Goal: Transaction & Acquisition: Purchase product/service

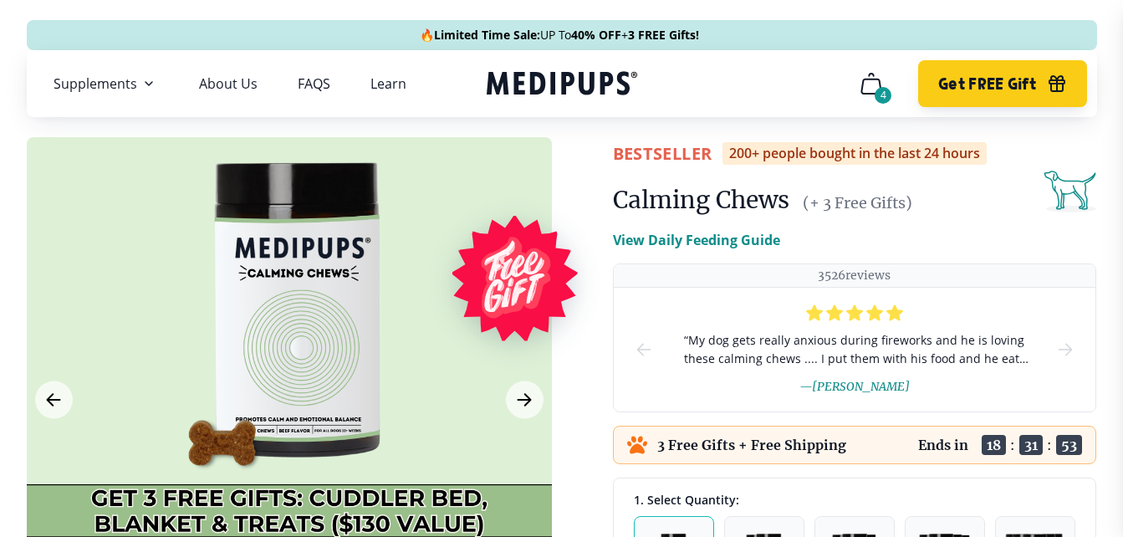
click at [1028, 77] on span "Get FREE Gift" at bounding box center [987, 83] width 98 height 19
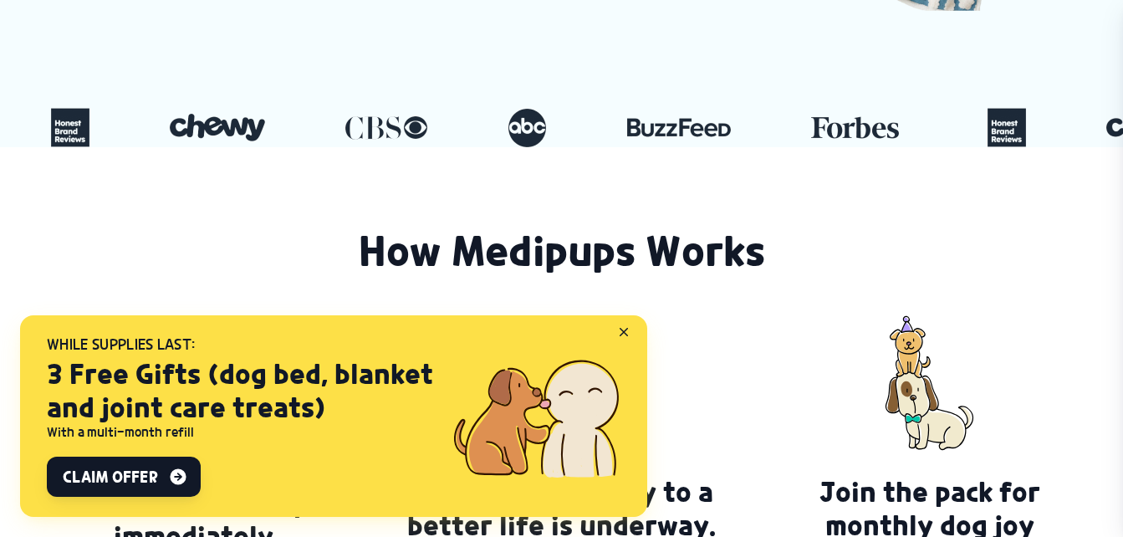
scroll to position [836, 0]
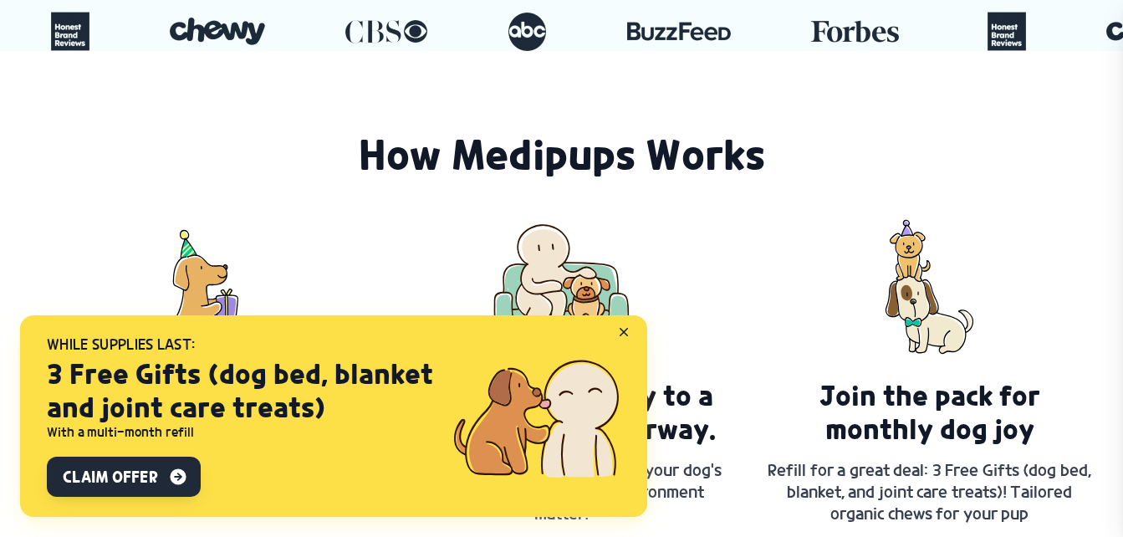
click at [159, 473] on button "Claim Offer" at bounding box center [124, 476] width 154 height 40
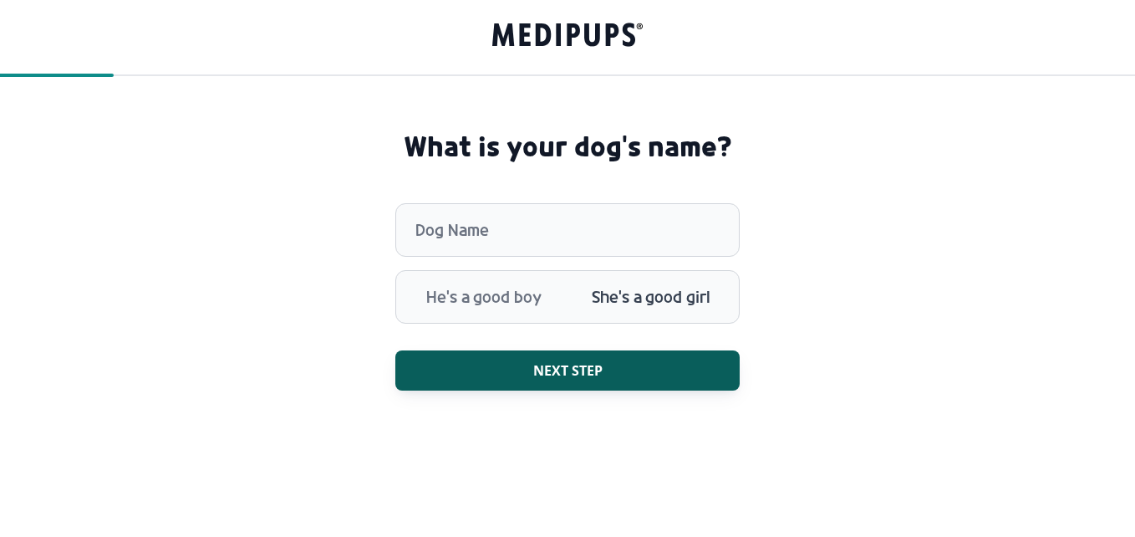
click at [635, 299] on span "She's a good girl" at bounding box center [651, 296] width 167 height 43
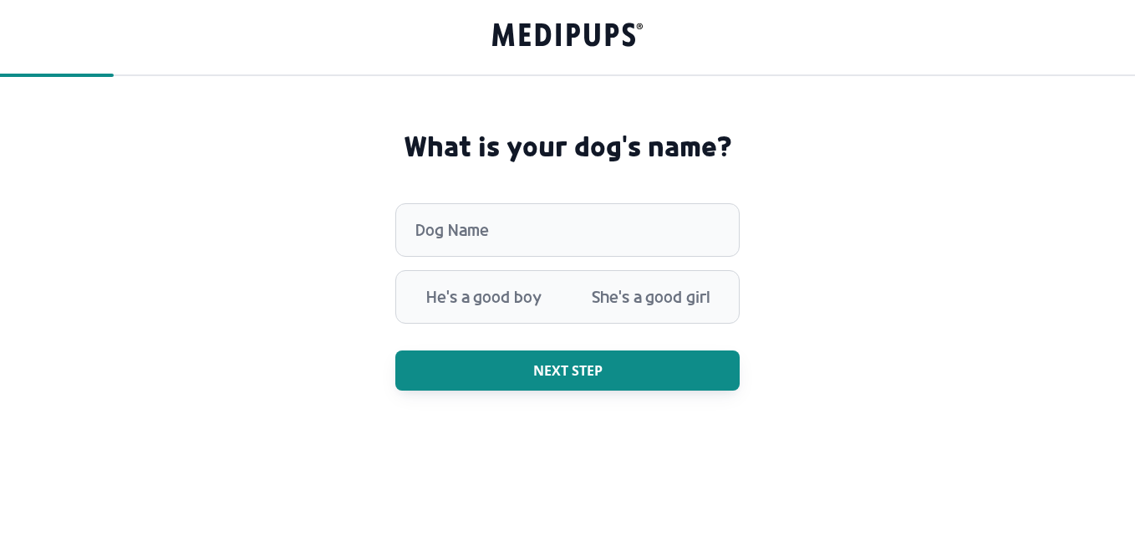
click at [559, 363] on span "Next step" at bounding box center [567, 370] width 69 height 17
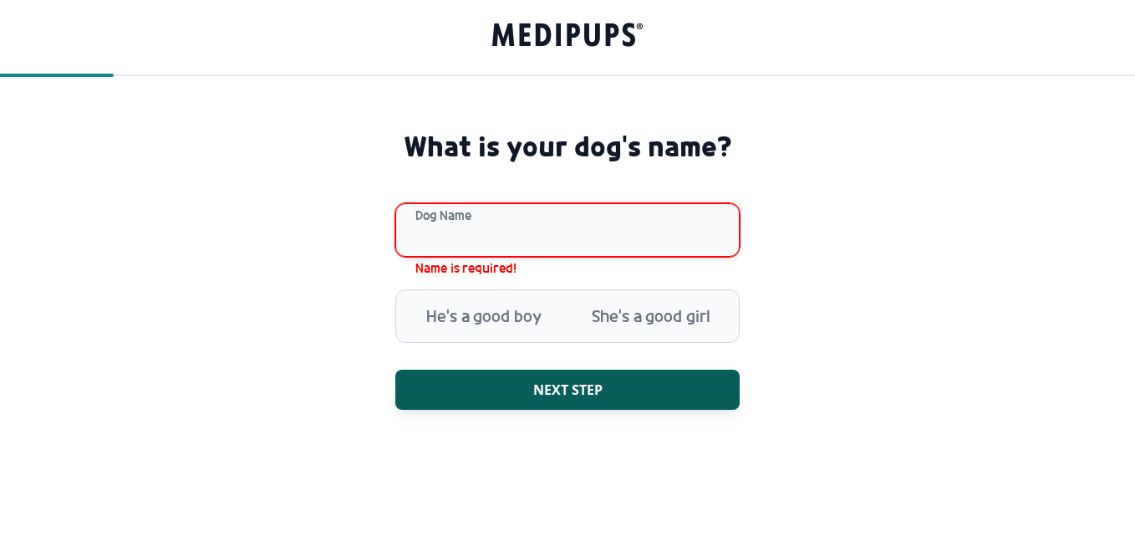
click at [487, 232] on input "Dog Name" at bounding box center [567, 230] width 344 height 54
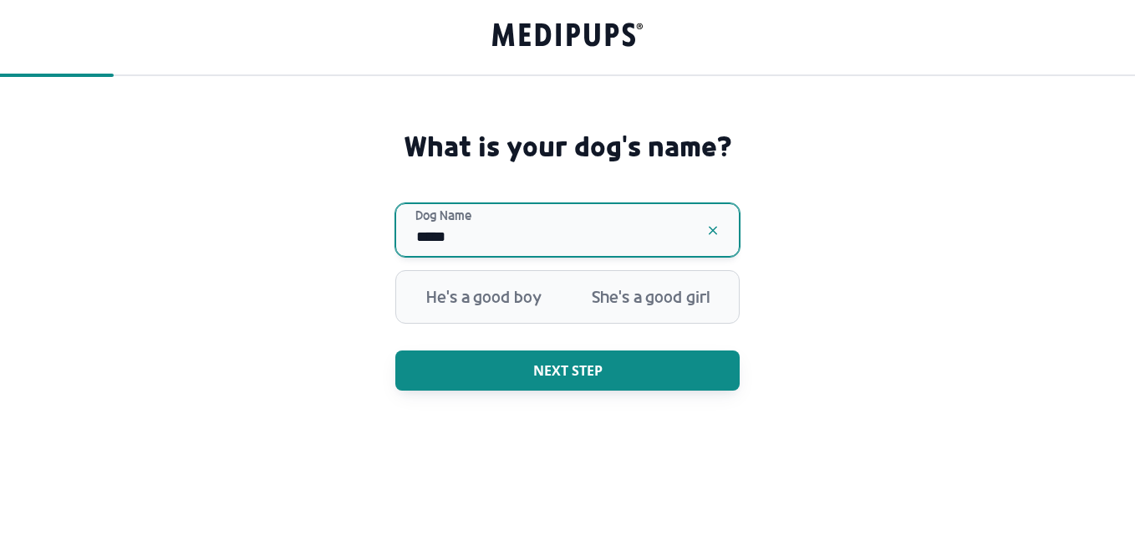
type input "*****"
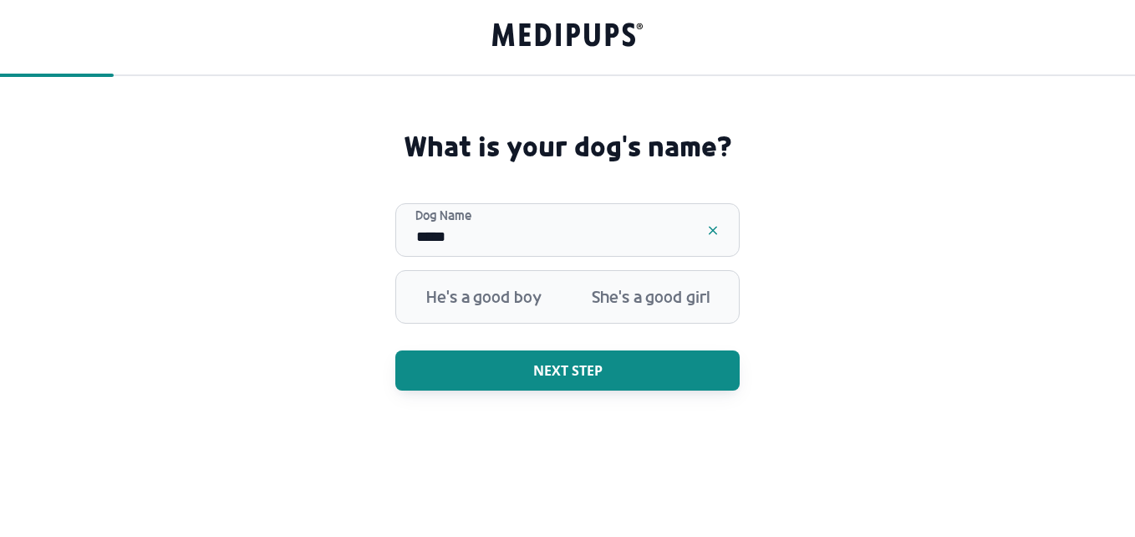
click at [595, 365] on span "Next step" at bounding box center [567, 370] width 69 height 17
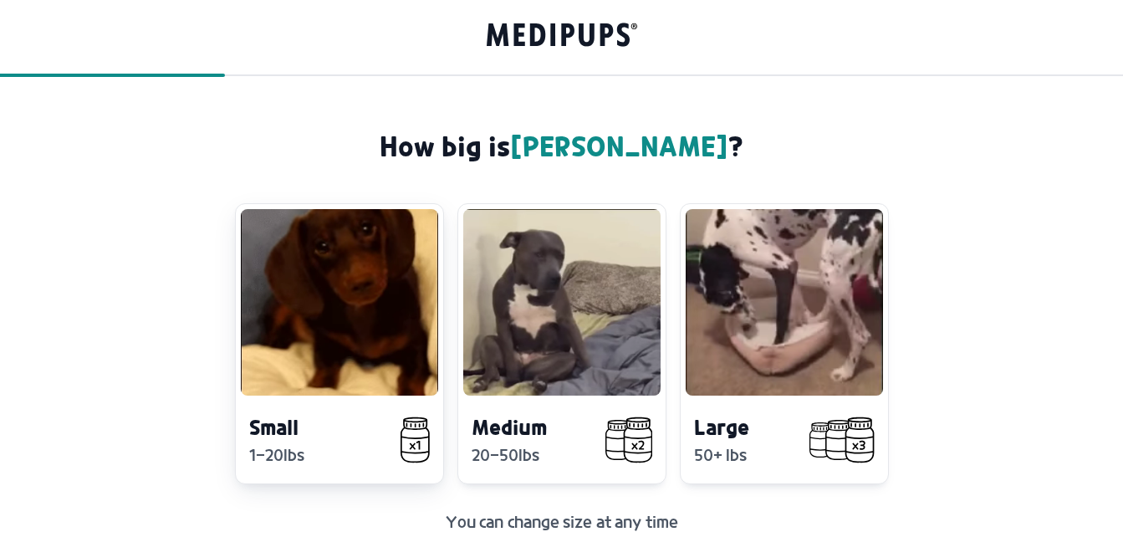
click at [293, 409] on div "Small 1-20lbs" at bounding box center [339, 343] width 209 height 281
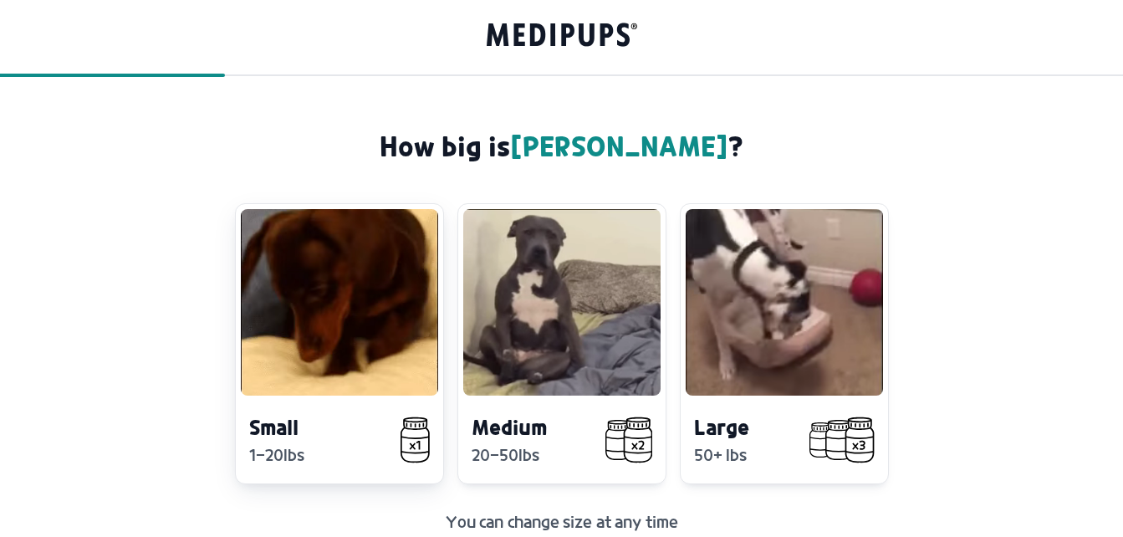
click at [419, 436] on icon at bounding box center [414, 439] width 28 height 43
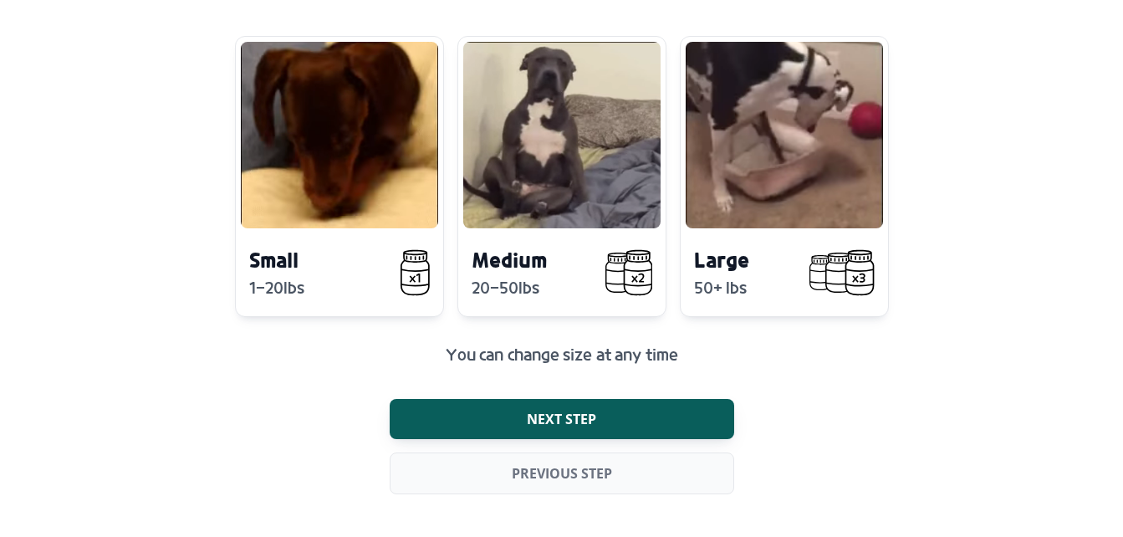
scroll to position [171, 0]
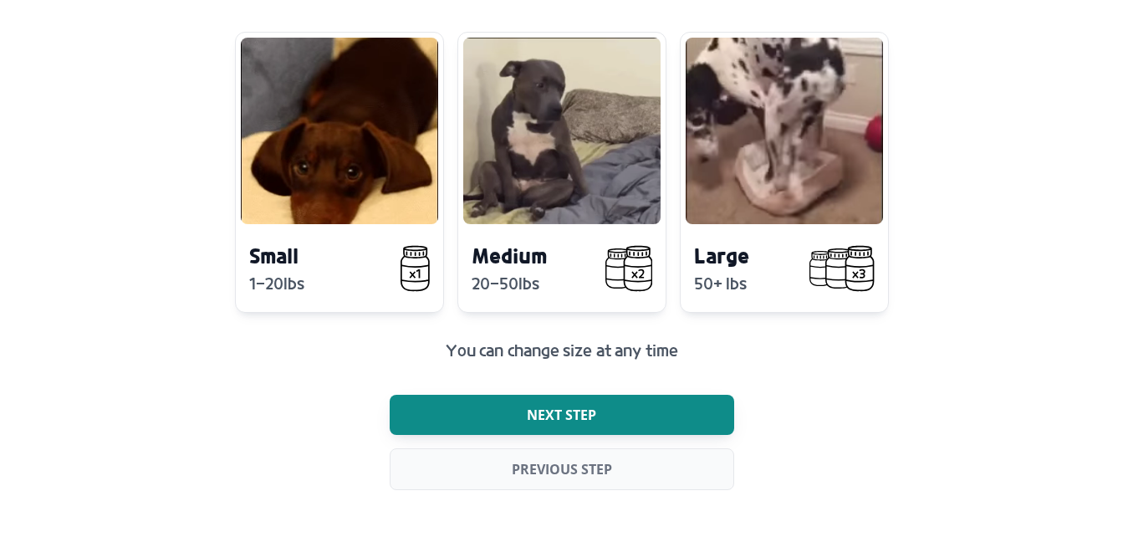
click at [546, 416] on span "Next step" at bounding box center [561, 414] width 69 height 17
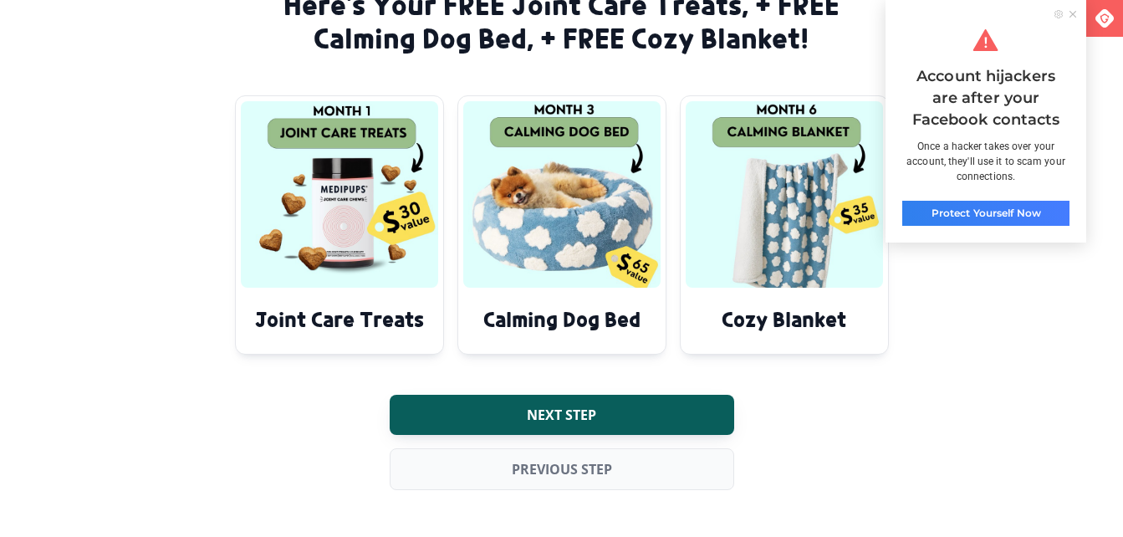
scroll to position [141, 0]
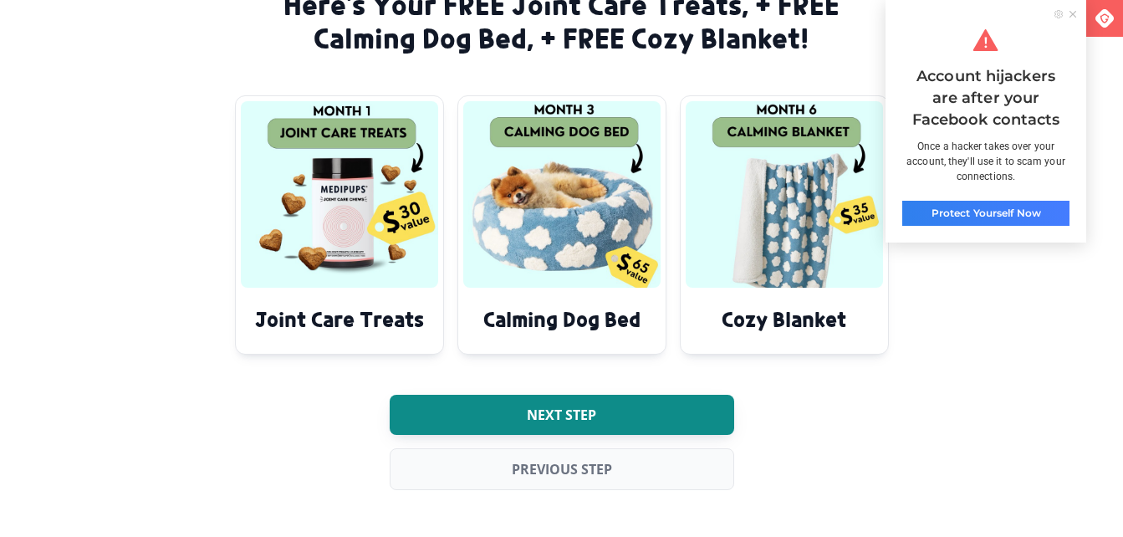
click at [546, 416] on span "Next step" at bounding box center [561, 414] width 69 height 17
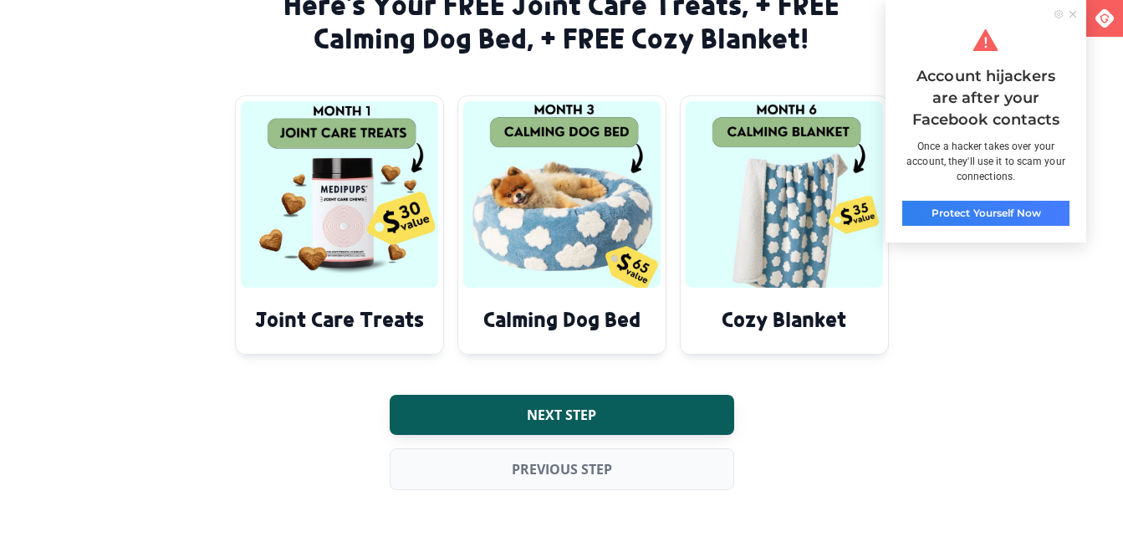
scroll to position [30, 0]
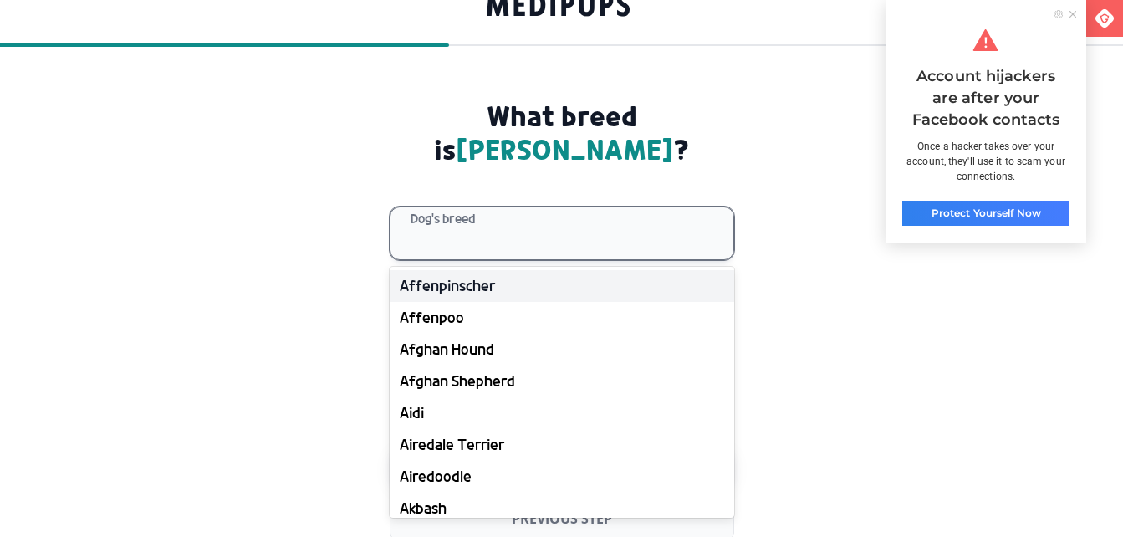
click at [527, 212] on div at bounding box center [572, 233] width 323 height 52
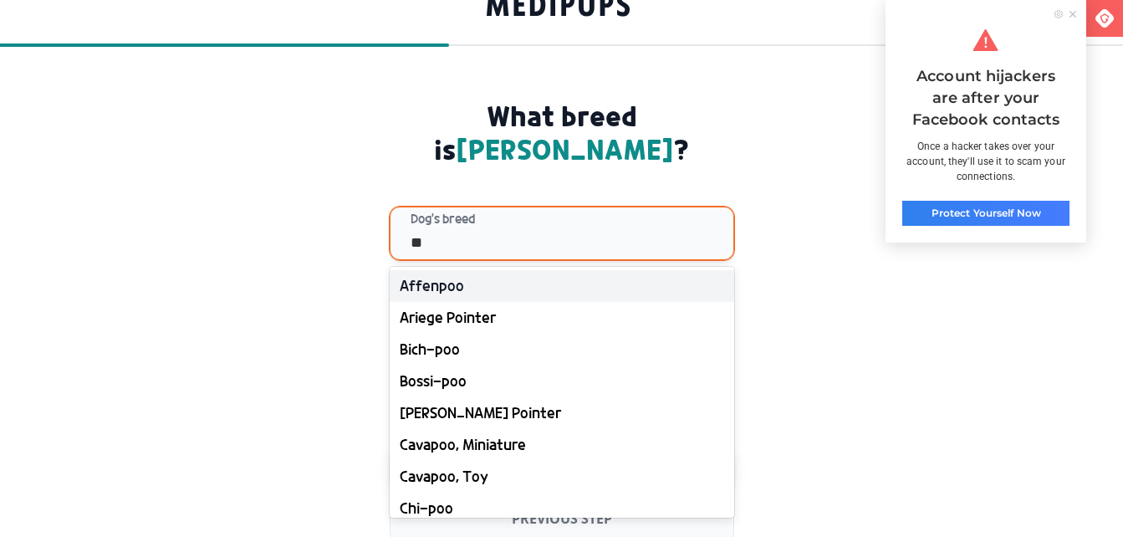
type input "***"
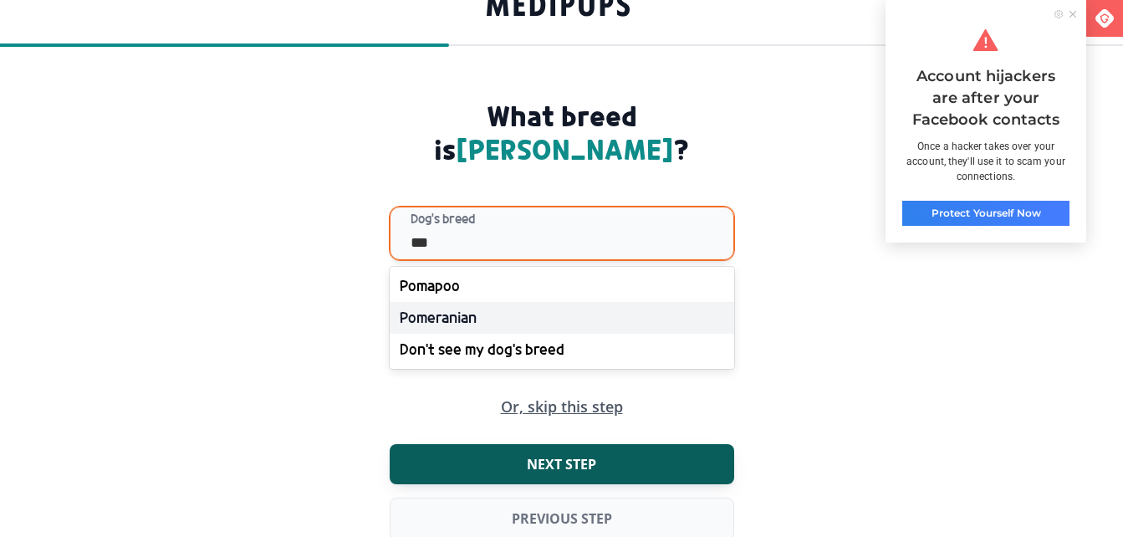
click at [467, 302] on div "Pomeranian" at bounding box center [562, 318] width 344 height 32
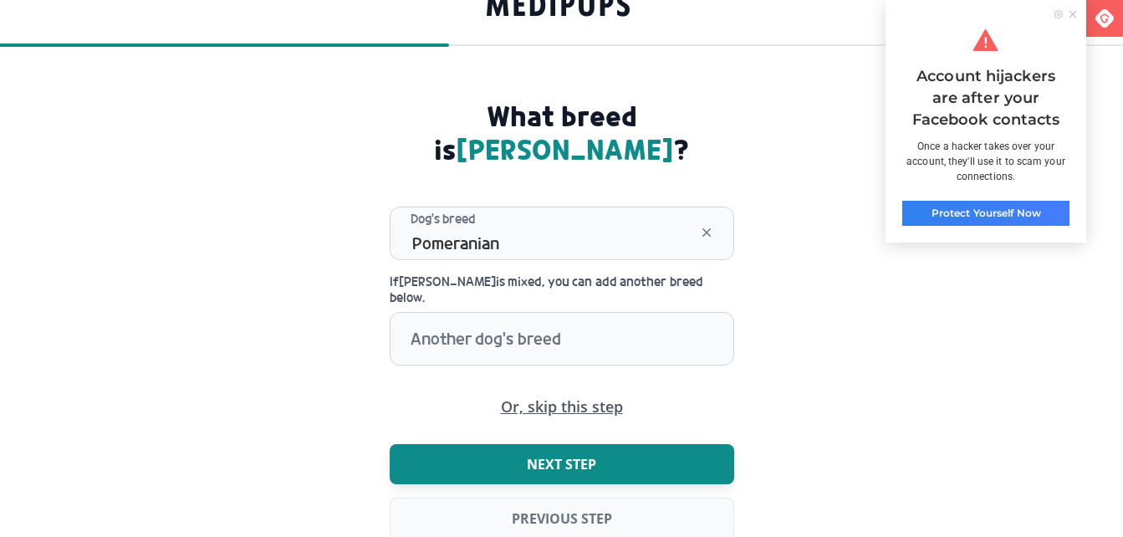
click at [536, 456] on span "Next step" at bounding box center [561, 464] width 69 height 17
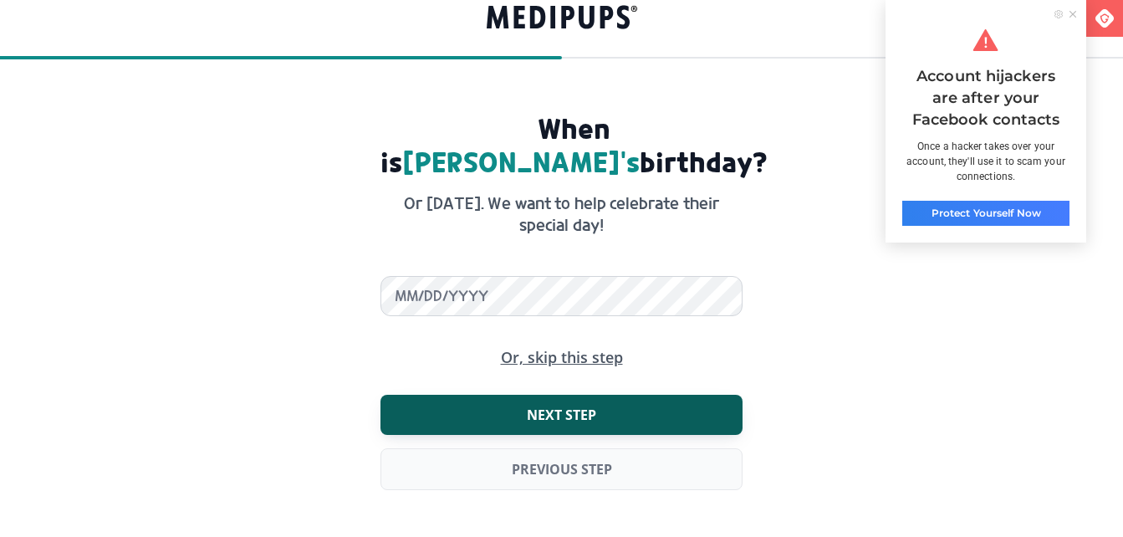
scroll to position [0, 0]
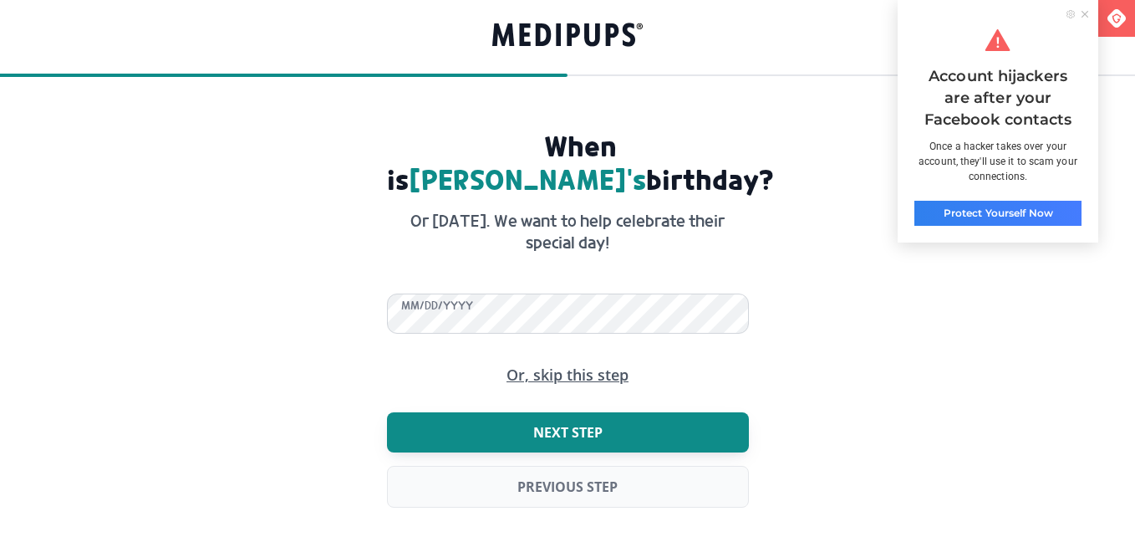
click at [535, 424] on span "Next step" at bounding box center [567, 432] width 69 height 17
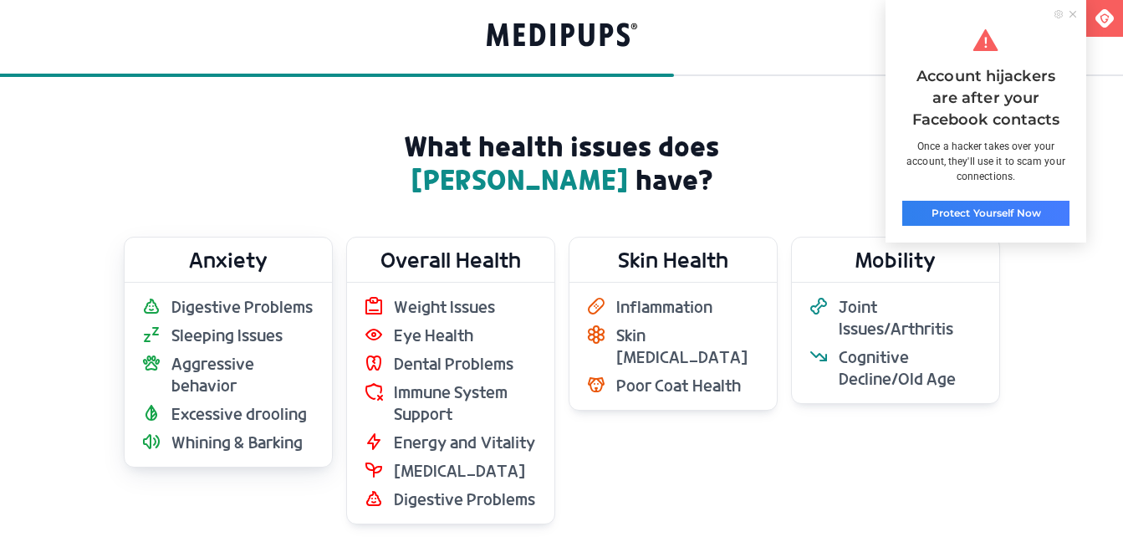
click at [232, 307] on span "Digestive Problems" at bounding box center [242, 307] width 142 height 22
click at [181, 321] on ul "Digestive Problems Sleeping Issues Aggressive behavior Excessive drooling Whini…" at bounding box center [228, 374] width 174 height 157
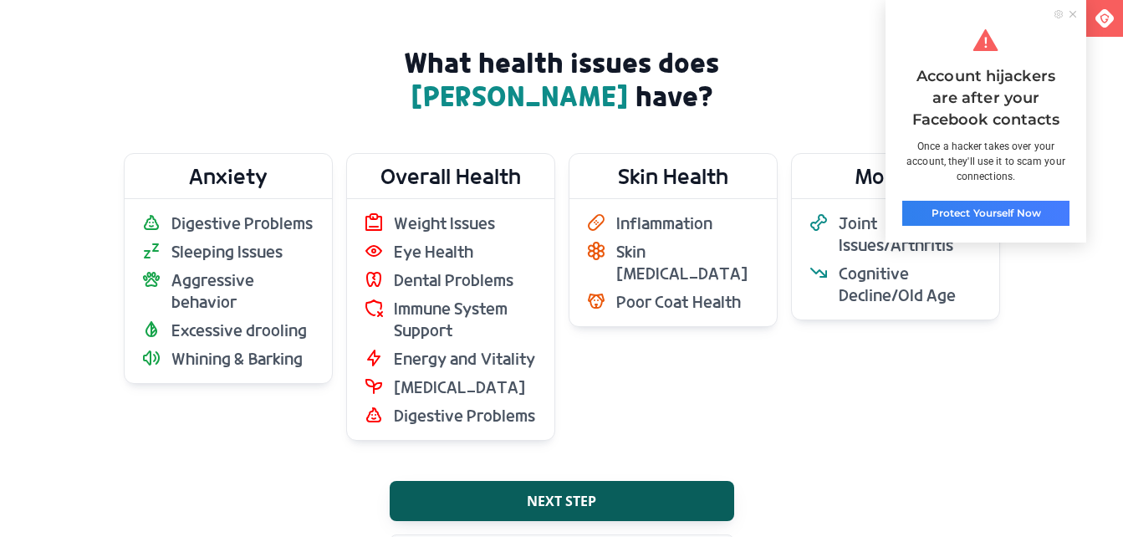
scroll to position [167, 0]
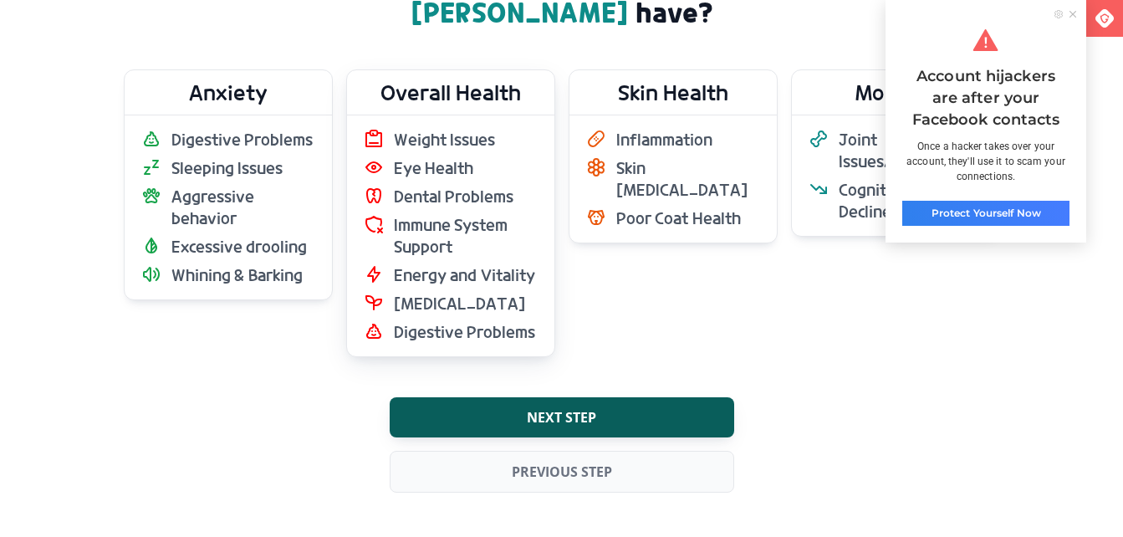
click at [400, 258] on ul "Weight Issues Eye Health Dental Problems Immune System Support Energy and Vital…" at bounding box center [451, 236] width 174 height 214
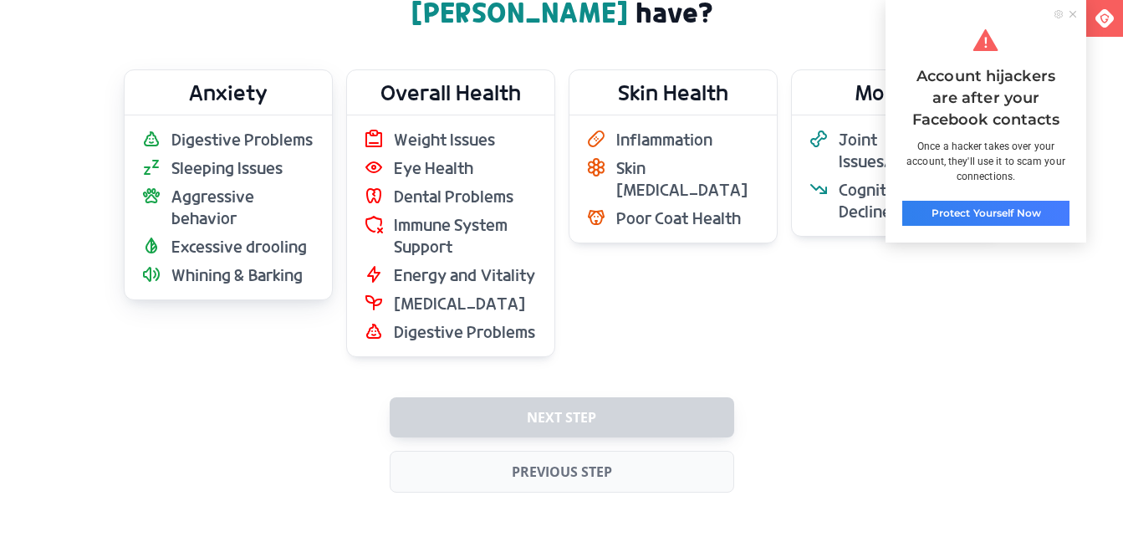
click at [209, 226] on span "Aggressive behavior" at bounding box center [243, 207] width 144 height 43
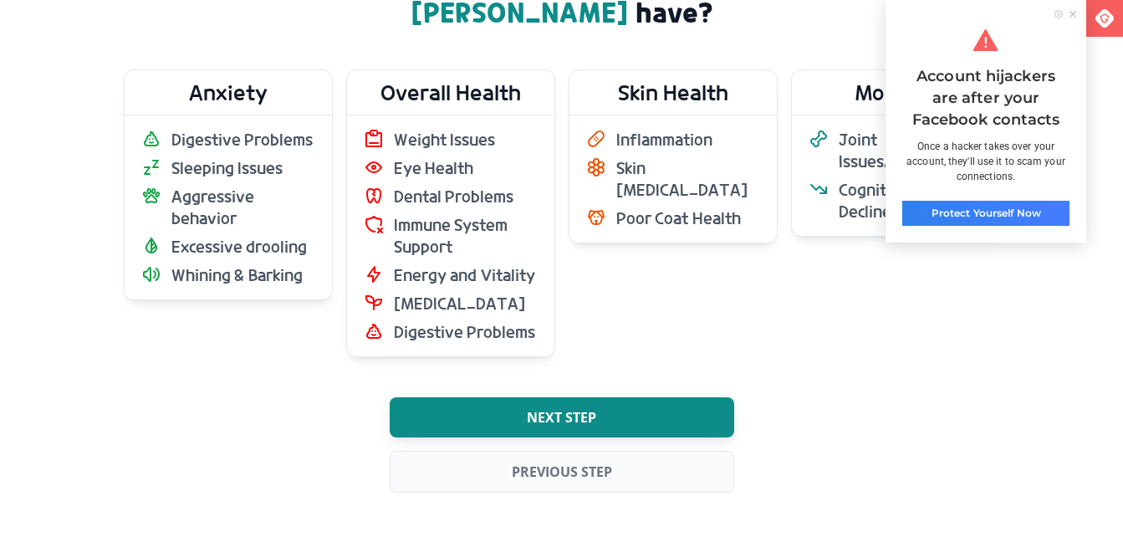
click at [528, 413] on span "Next step" at bounding box center [561, 417] width 69 height 17
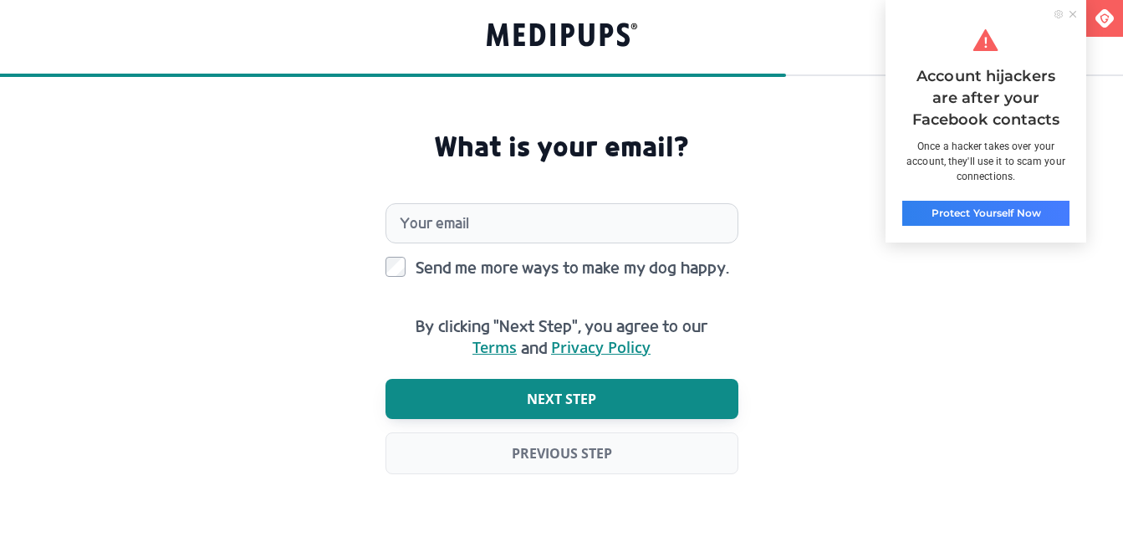
scroll to position [0, 0]
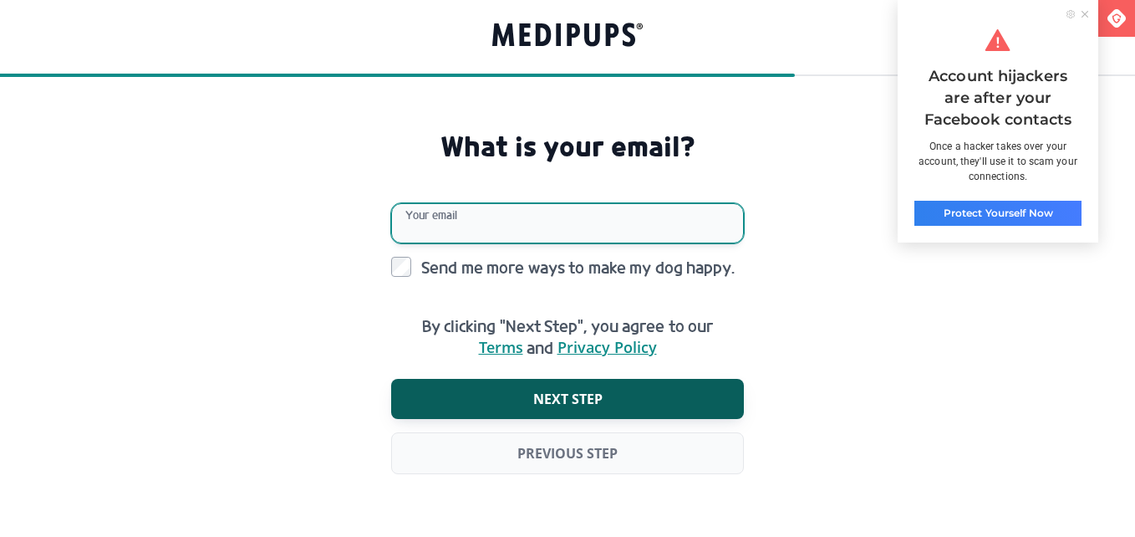
click at [467, 220] on input "Your email" at bounding box center [567, 223] width 353 height 40
type input "**********"
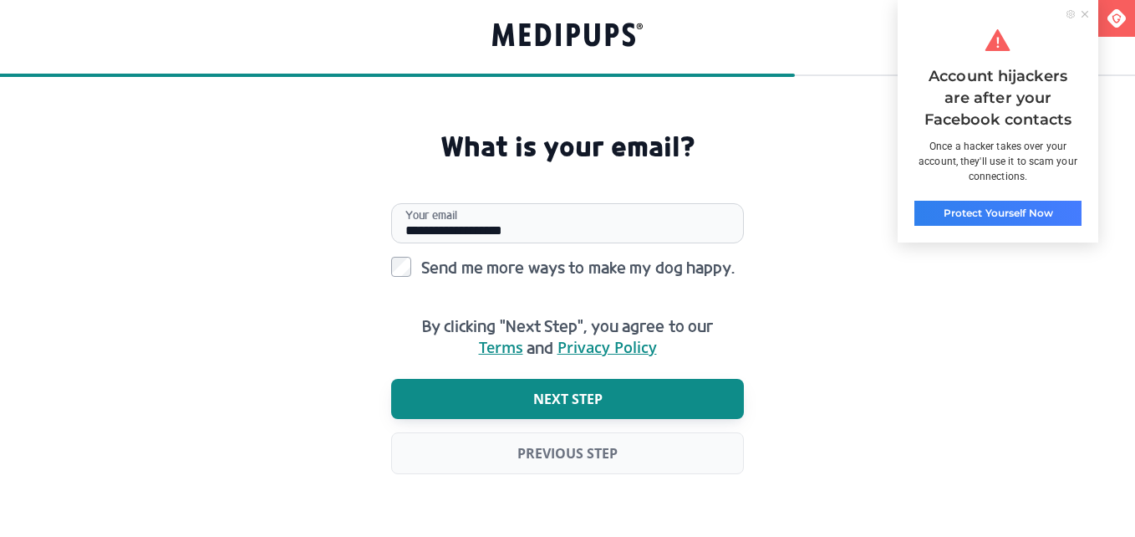
click at [580, 409] on button "Next step" at bounding box center [567, 399] width 353 height 40
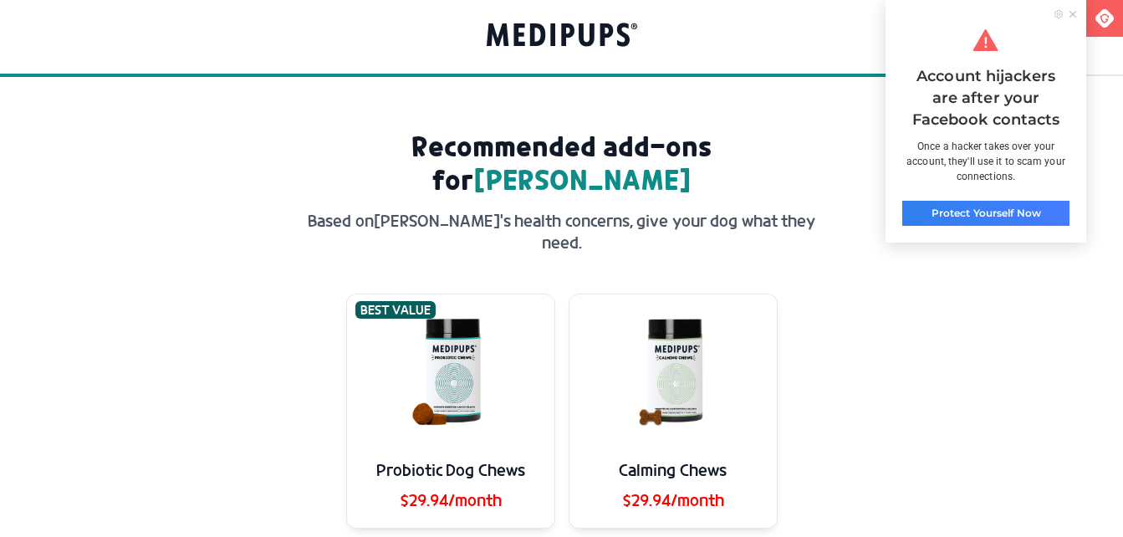
scroll to position [84, 0]
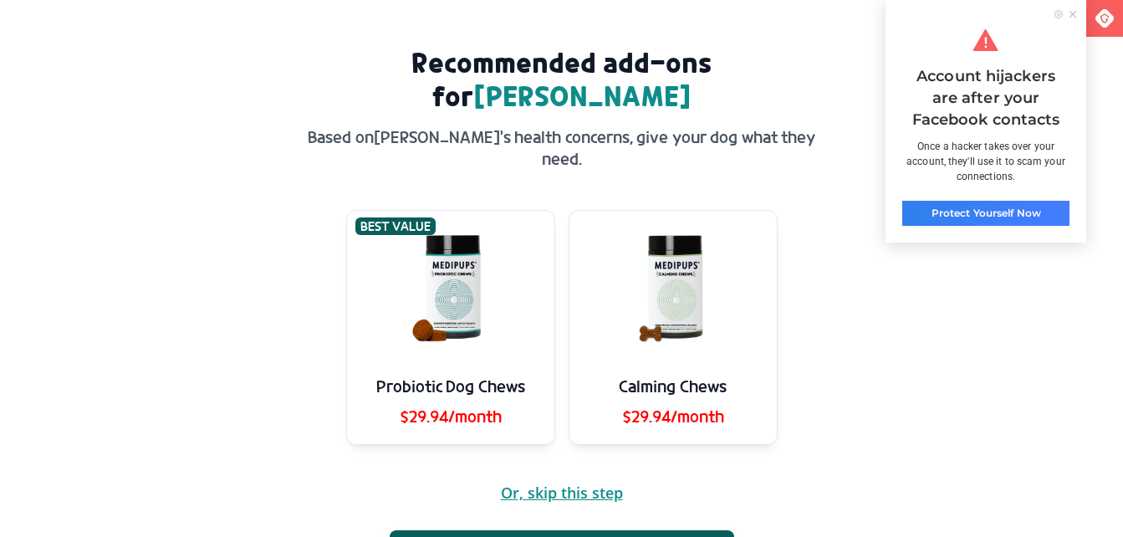
click at [540, 485] on span "Or, skip this step" at bounding box center [562, 493] width 122 height 16
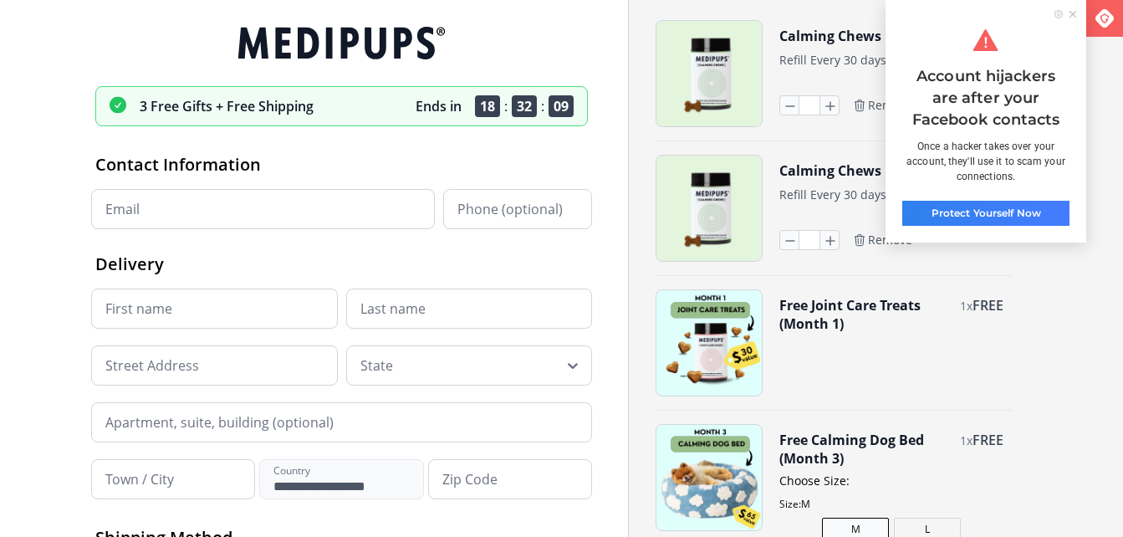
click at [1080, 10] on ul at bounding box center [1067, 14] width 38 height 8
click at [1070, 14] on icon at bounding box center [1072, 14] width 7 height 7
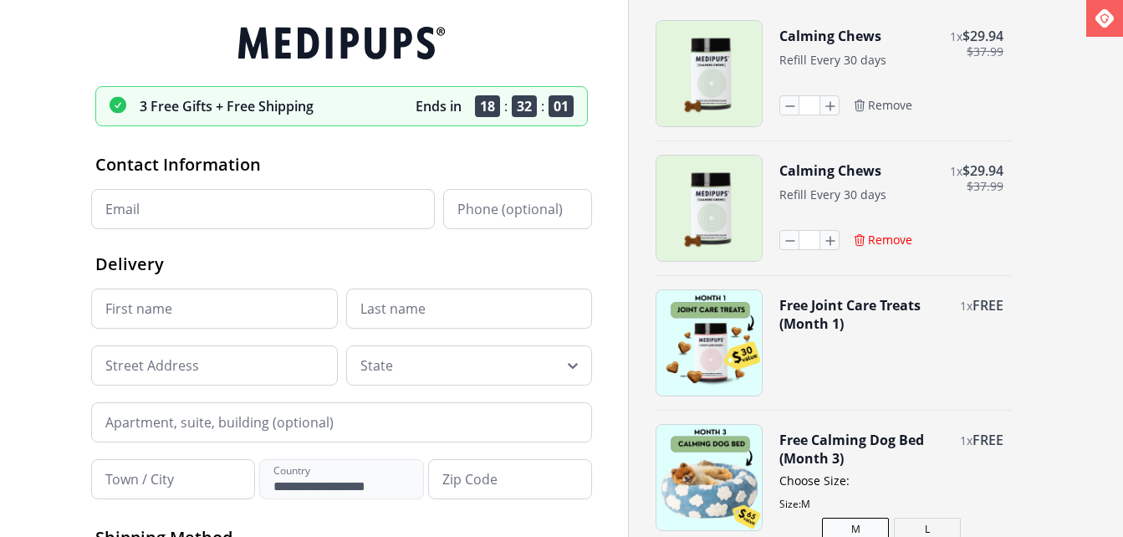
click at [870, 233] on span "Remove" at bounding box center [890, 239] width 44 height 15
